Goal: Transaction & Acquisition: Book appointment/travel/reservation

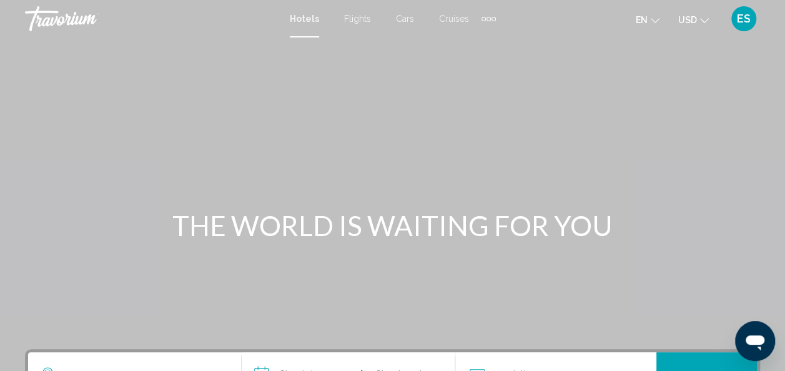
click at [297, 20] on span "Hotels" at bounding box center [304, 19] width 29 height 10
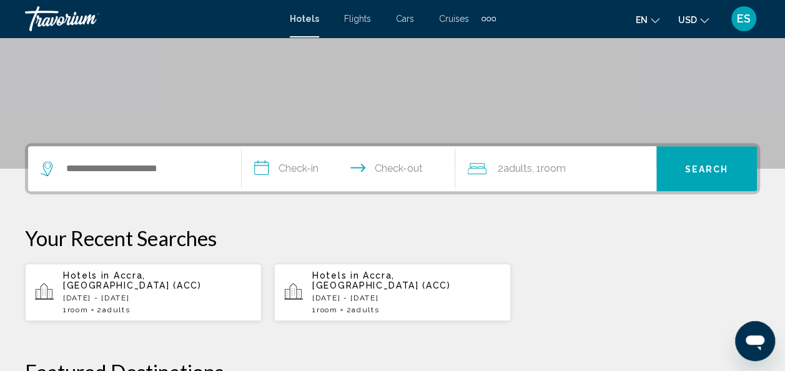
scroll to position [213, 0]
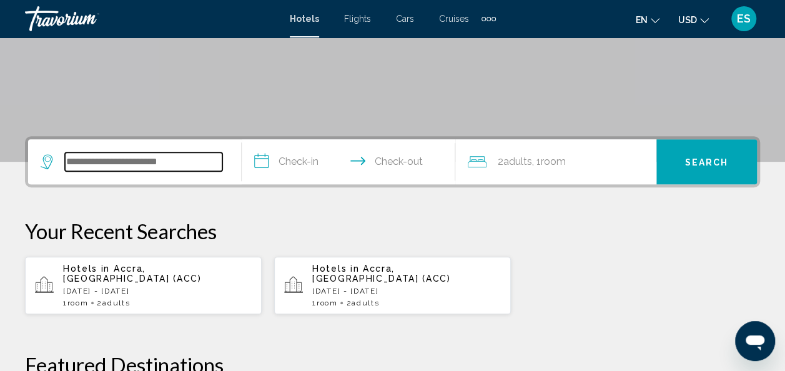
click at [157, 162] on input "Search widget" at bounding box center [143, 161] width 157 height 19
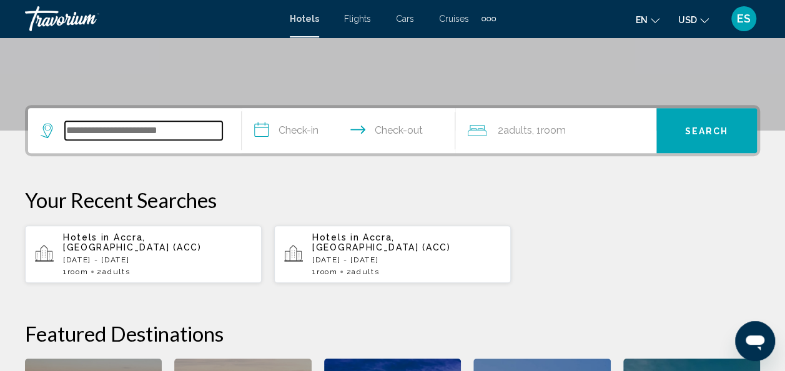
scroll to position [309, 0]
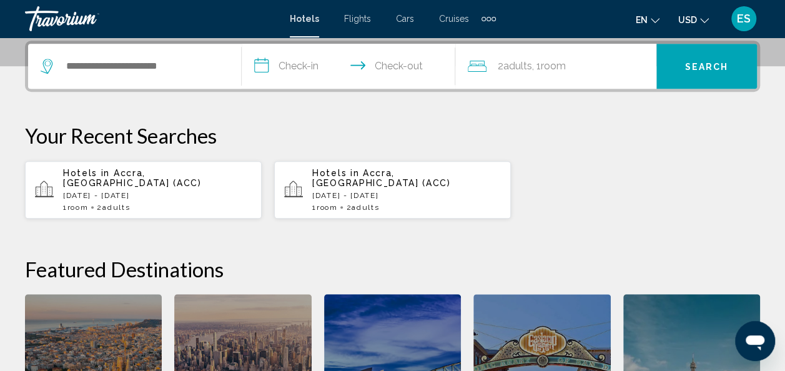
click at [141, 203] on div "1 Room rooms 2 Adult Adults" at bounding box center [157, 207] width 189 height 9
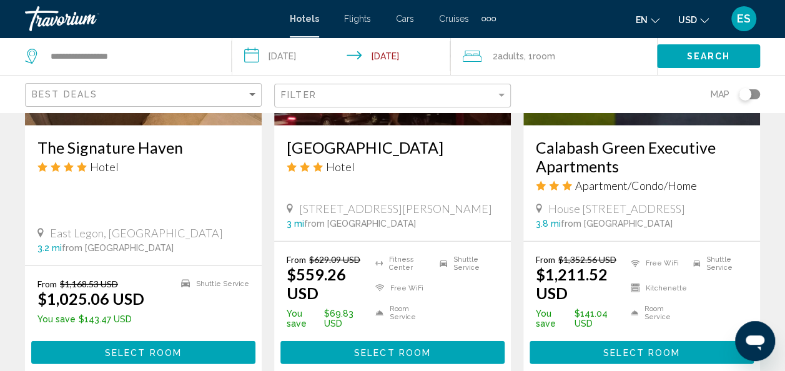
scroll to position [1663, 0]
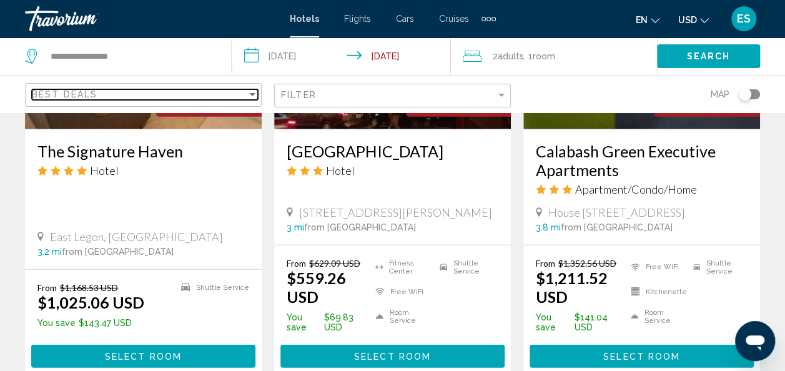
click at [249, 90] on div "Sort by" at bounding box center [252, 94] width 11 height 10
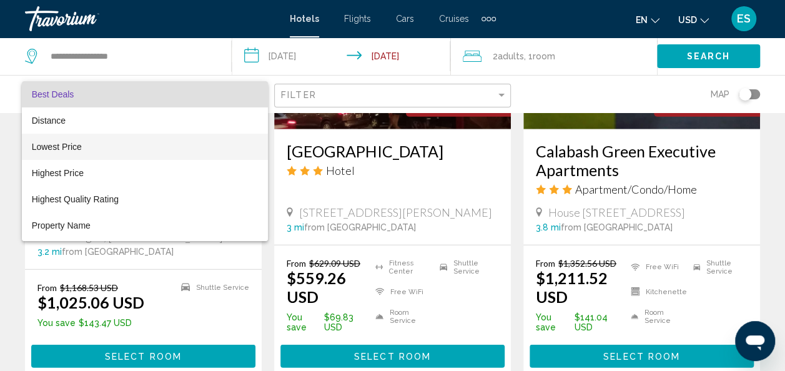
click at [76, 156] on span "Lowest Price" at bounding box center [145, 147] width 227 height 26
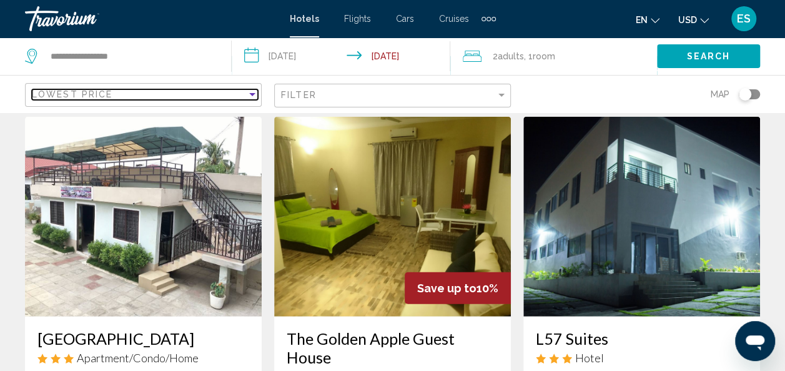
scroll to position [1363, 0]
